Goal: Obtain resource: Obtain resource

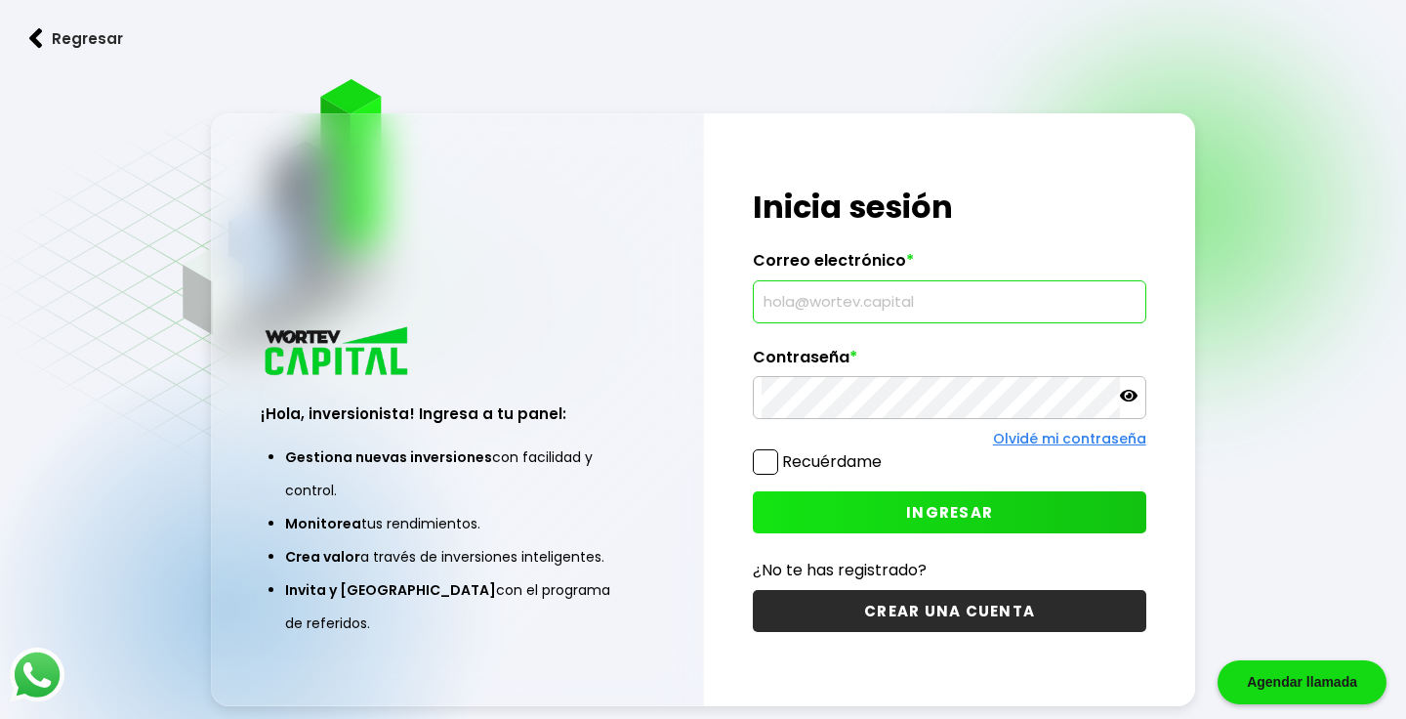
type input "[EMAIL_ADDRESS][DOMAIN_NAME]"
click at [953, 521] on span "INGRESAR" at bounding box center [949, 512] width 87 height 21
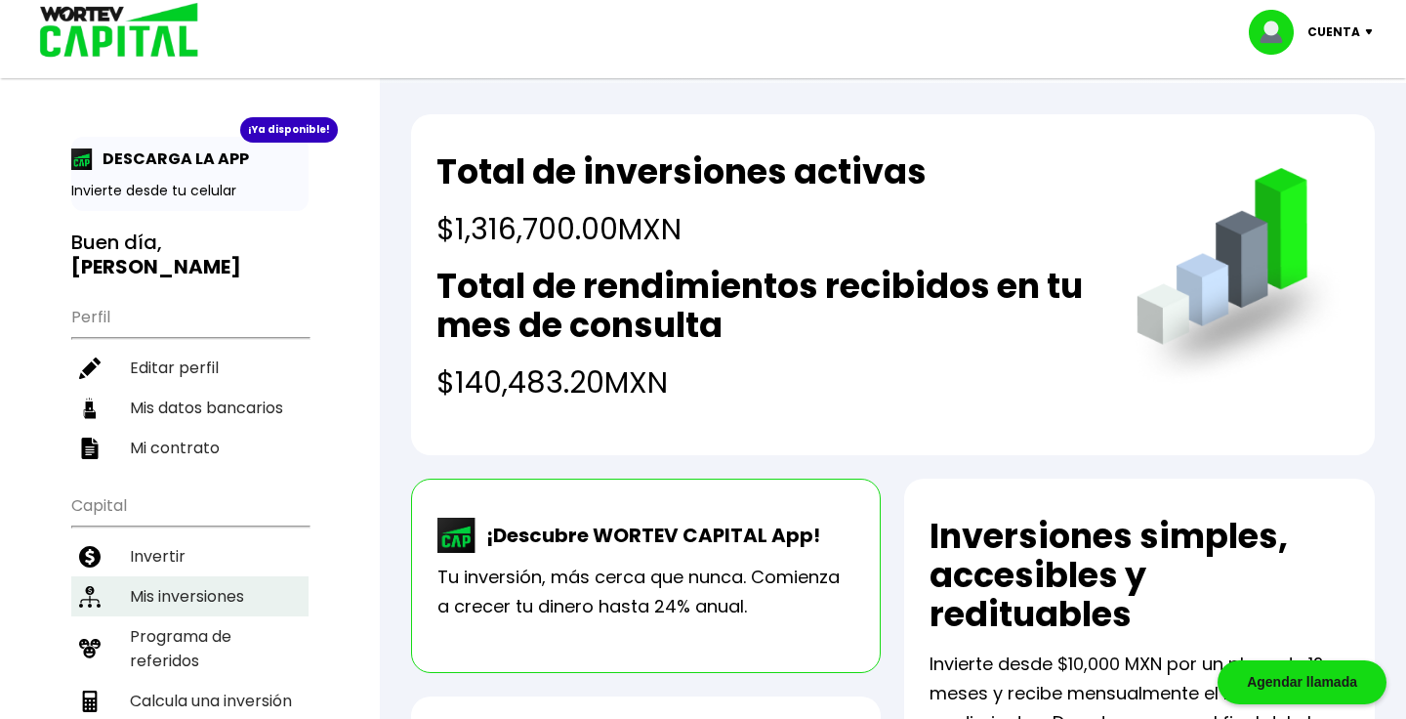
click at [189, 576] on li "Mis inversiones" at bounding box center [189, 596] width 237 height 40
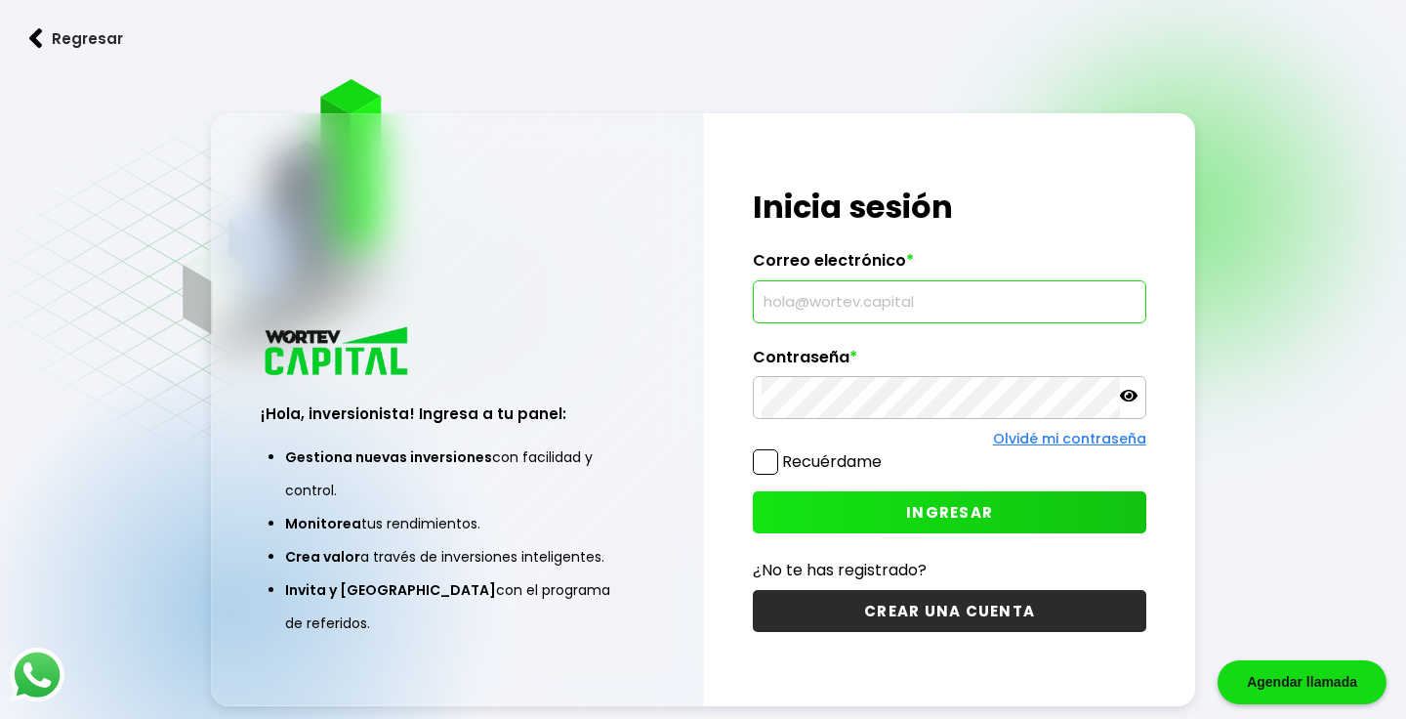
type input "[EMAIL_ADDRESS][DOMAIN_NAME]"
click at [936, 509] on span "INGRESAR" at bounding box center [949, 512] width 87 height 21
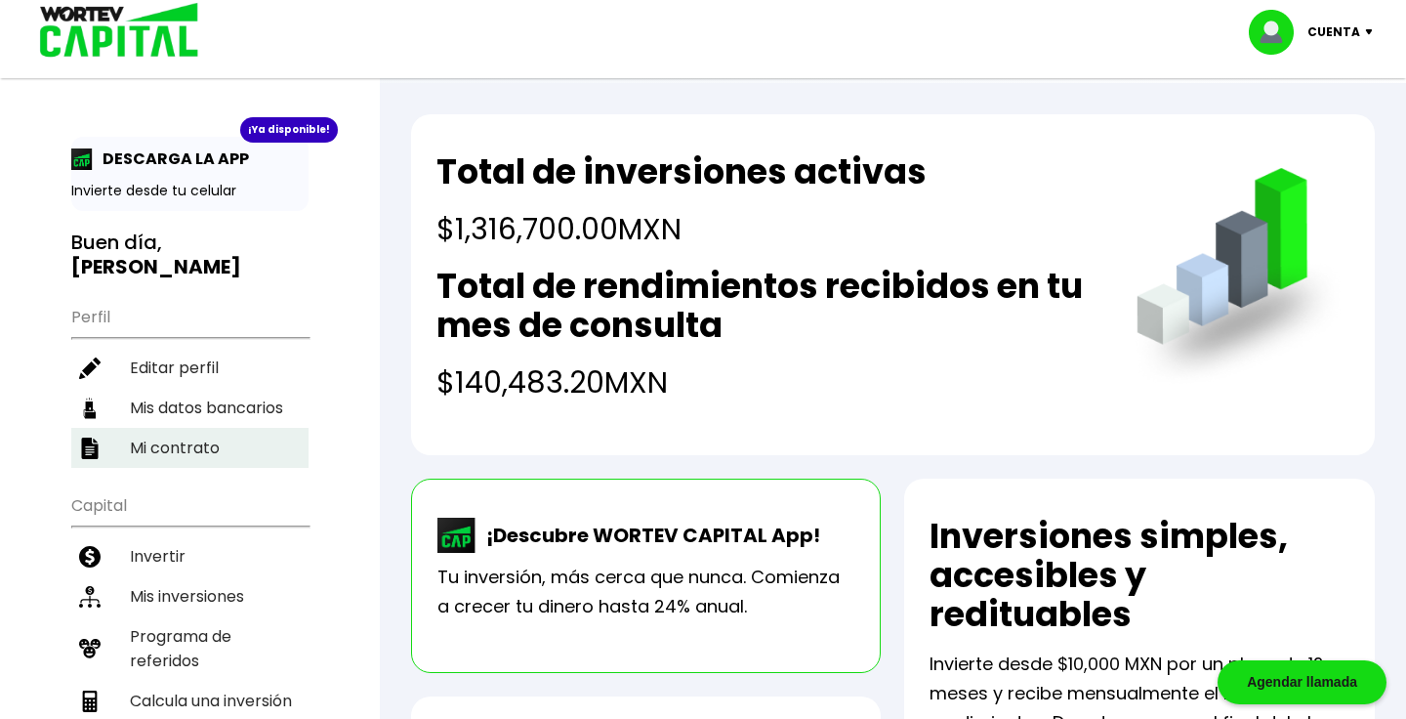
click at [200, 431] on li "Mi contrato" at bounding box center [189, 448] width 237 height 40
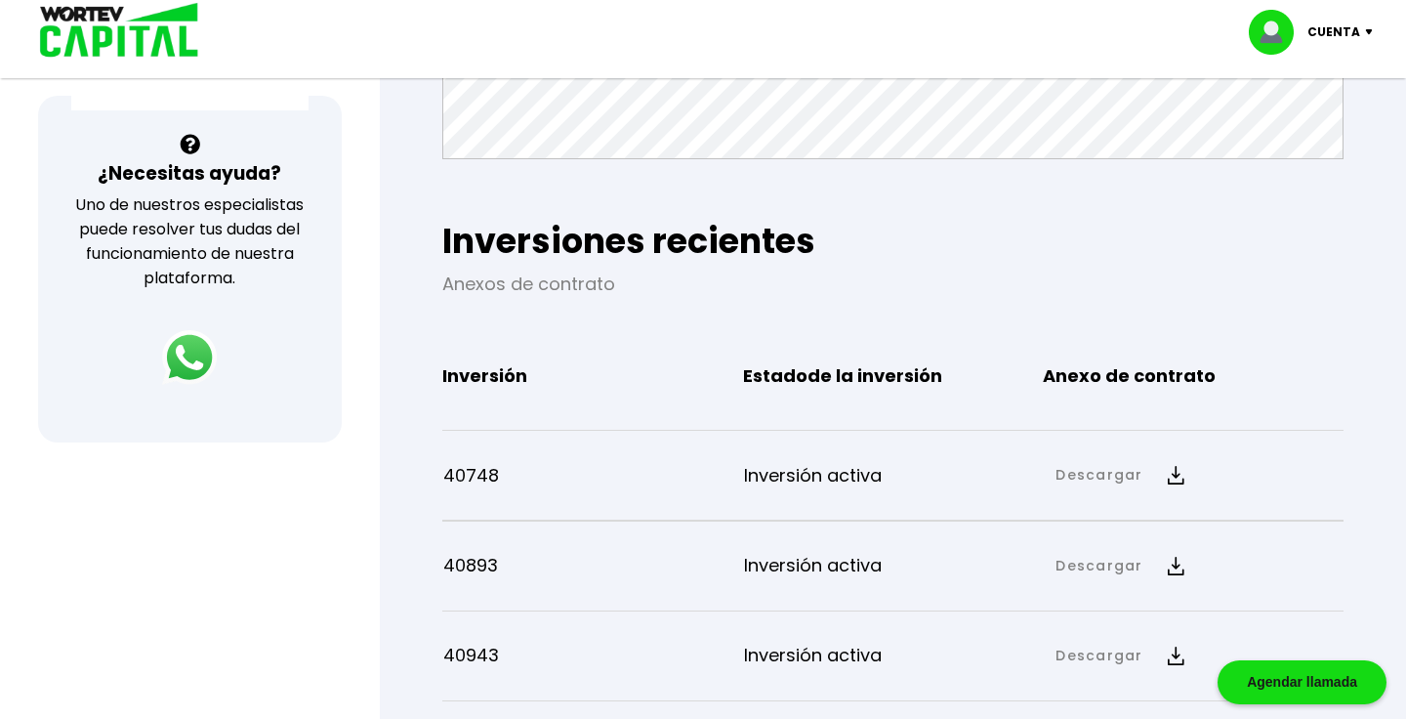
scroll to position [612, 0]
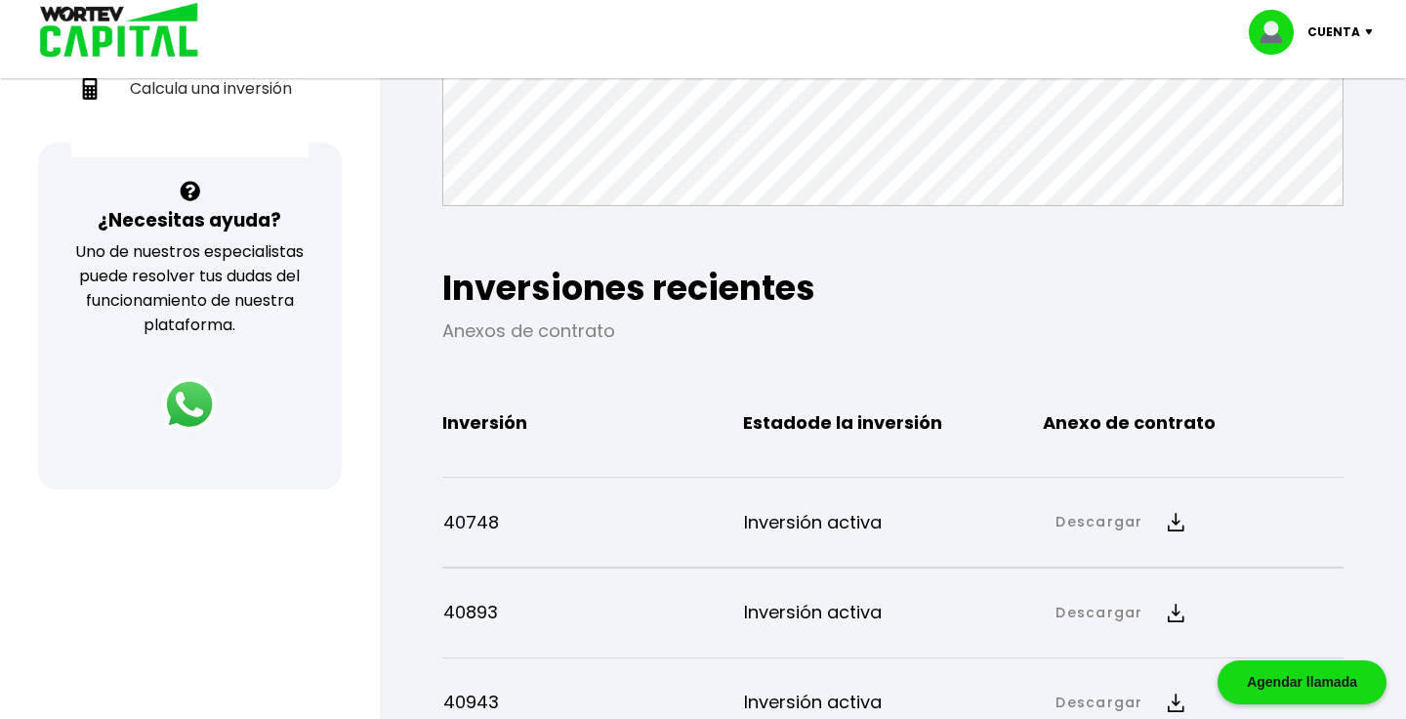
click at [1091, 517] on link "Descargar" at bounding box center [1098, 522] width 87 height 21
click at [1131, 588] on link "Anexo de contrato" at bounding box center [1187, 588] width 144 height 24
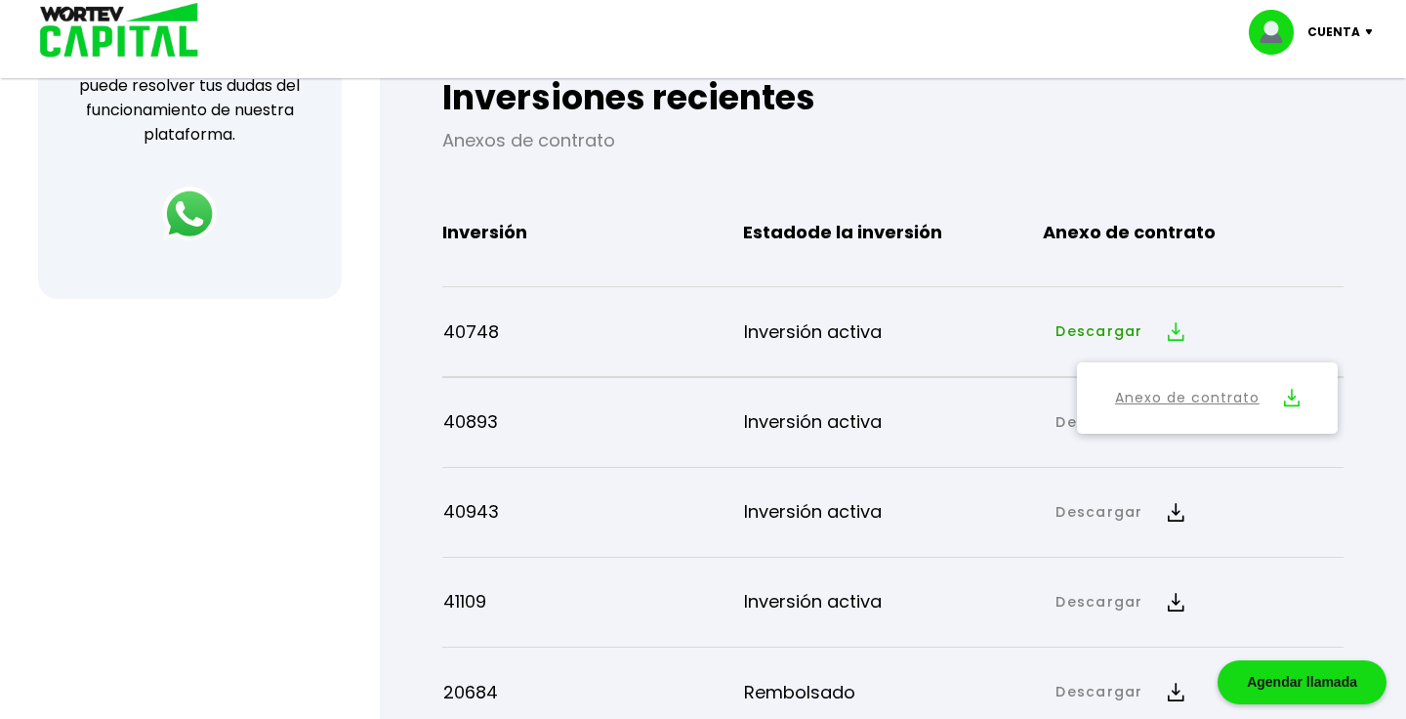
scroll to position [804, 0]
click at [399, 331] on div "Regresar Mi contrato Este documento te protege a ti como inversionista, plantea…" at bounding box center [893, 431] width 1026 height 2305
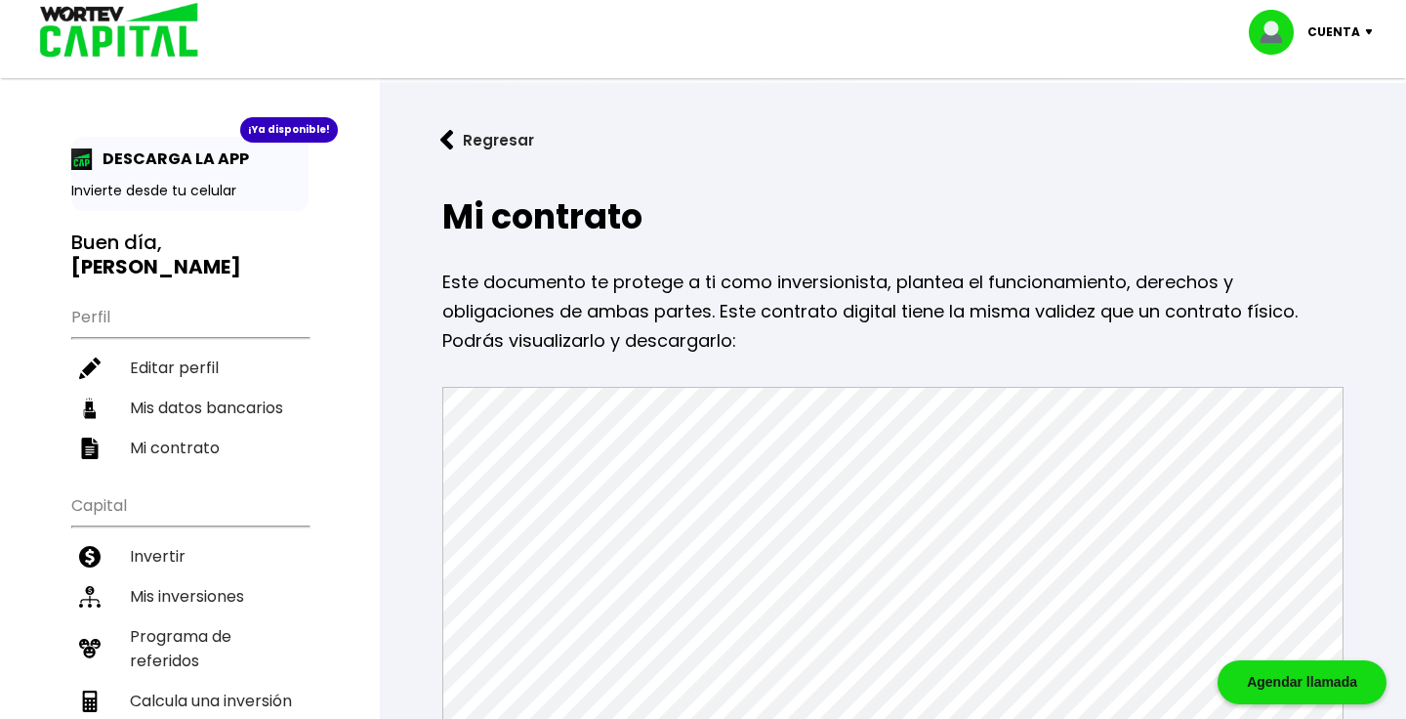
scroll to position [0, 0]
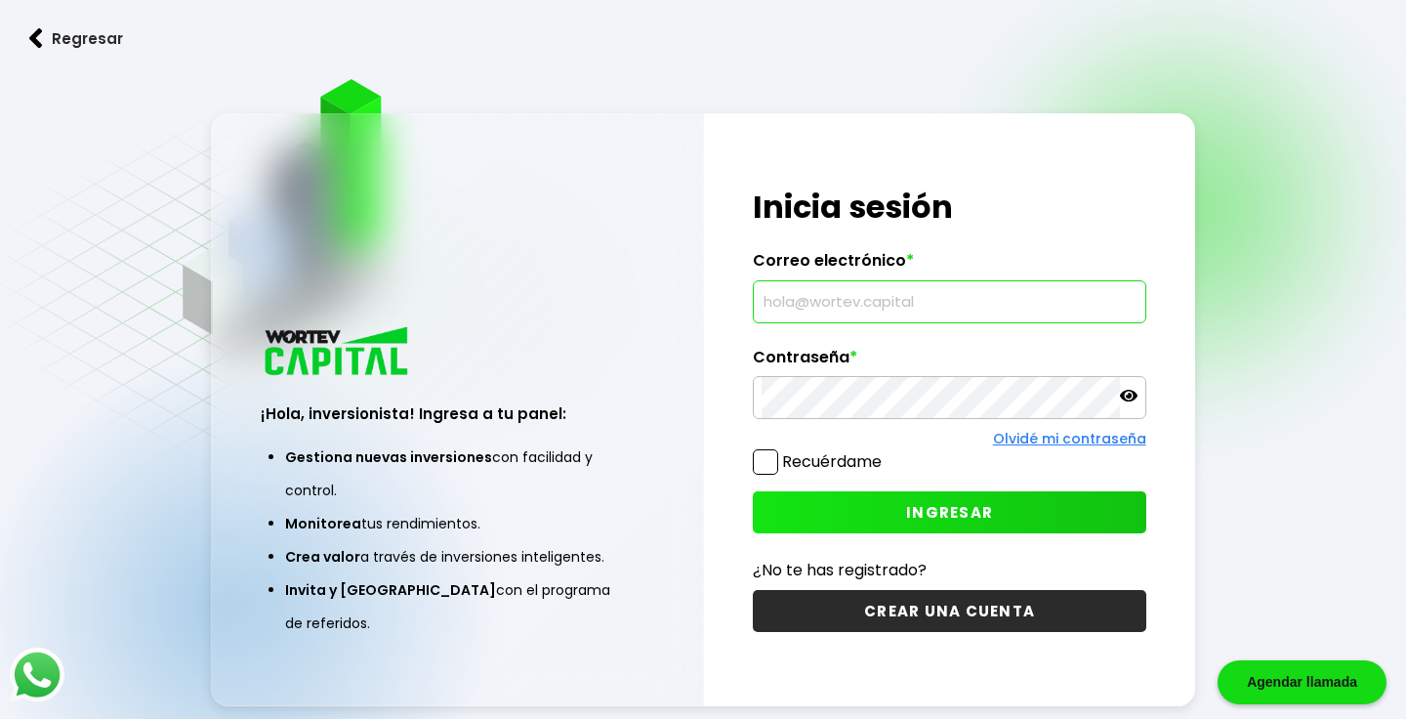
type input "[EMAIL_ADDRESS][DOMAIN_NAME]"
click at [921, 518] on span "INGRESAR" at bounding box center [949, 512] width 87 height 21
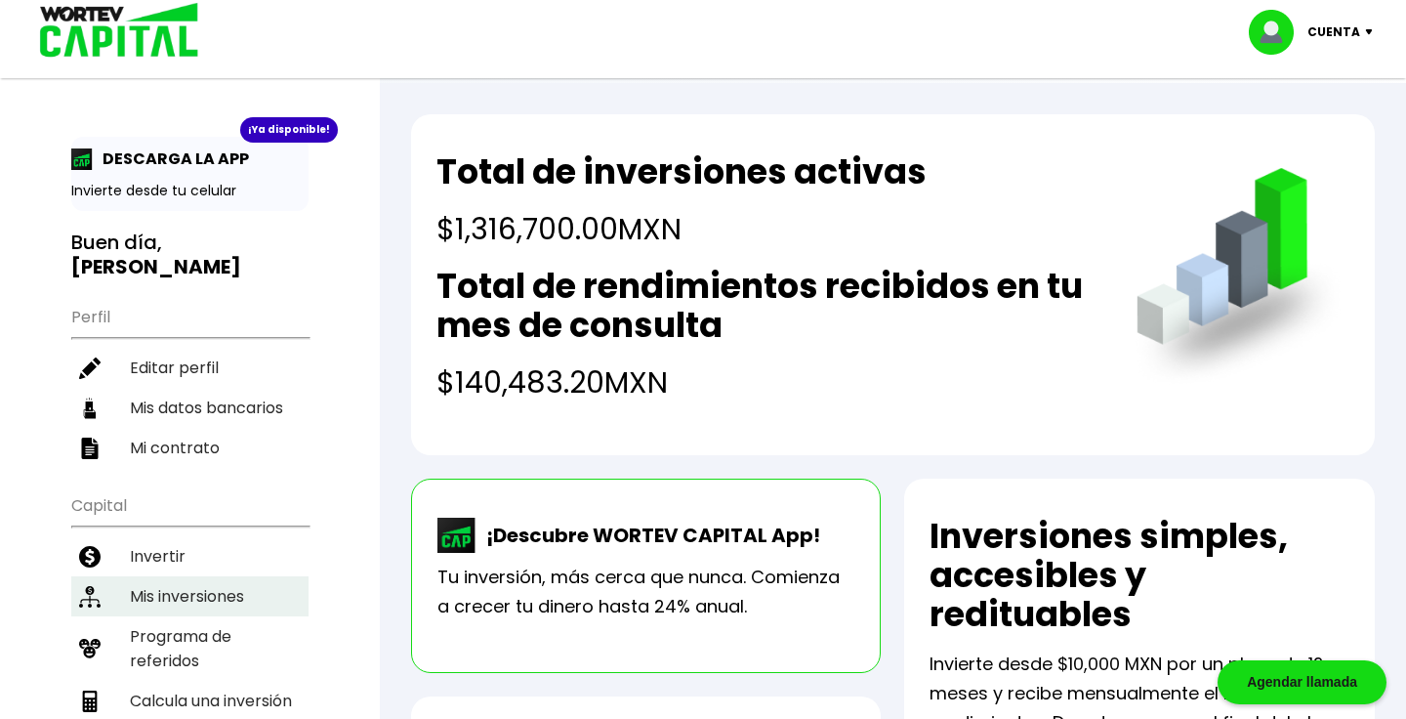
click at [197, 576] on li "Mis inversiones" at bounding box center [189, 596] width 237 height 40
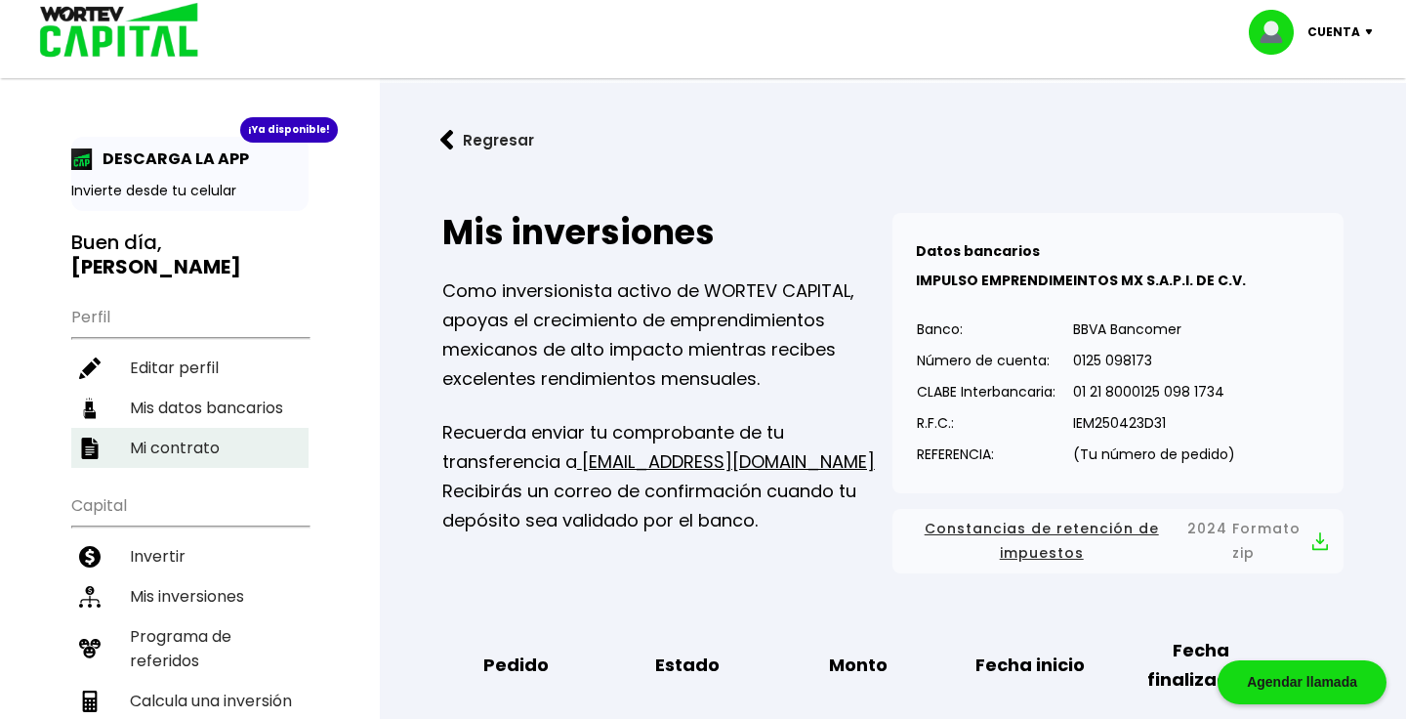
click at [207, 428] on li "Mi contrato" at bounding box center [189, 448] width 237 height 40
